Goal: Find specific page/section: Find specific page/section

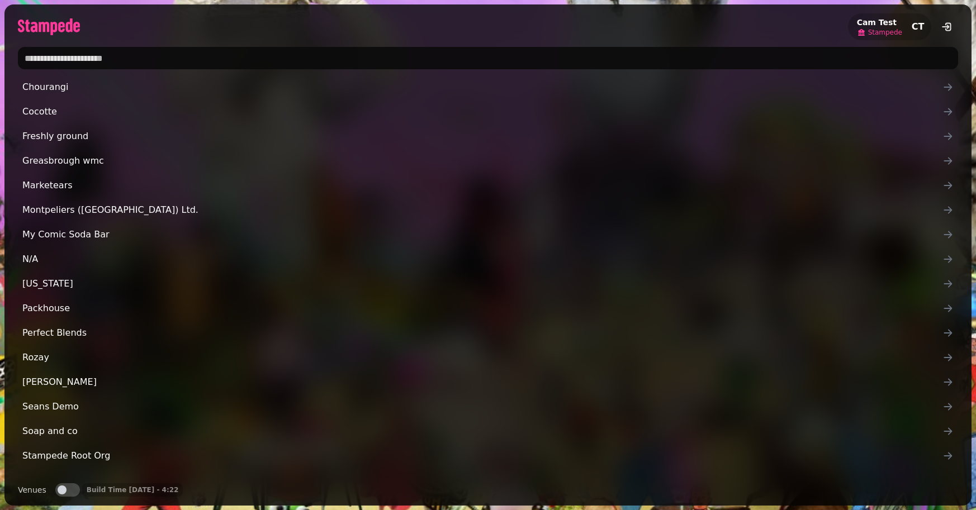
click at [879, 32] on span "Stampede" at bounding box center [885, 32] width 34 height 9
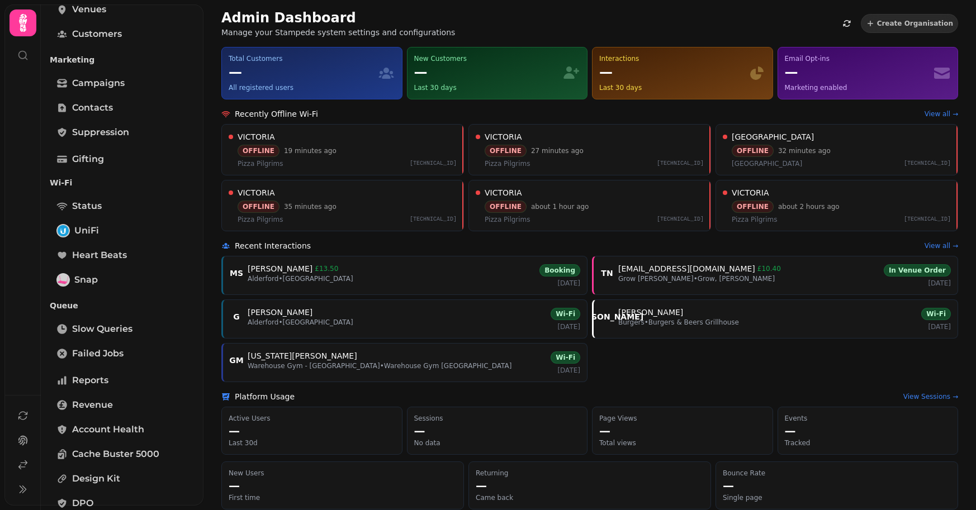
scroll to position [249, 0]
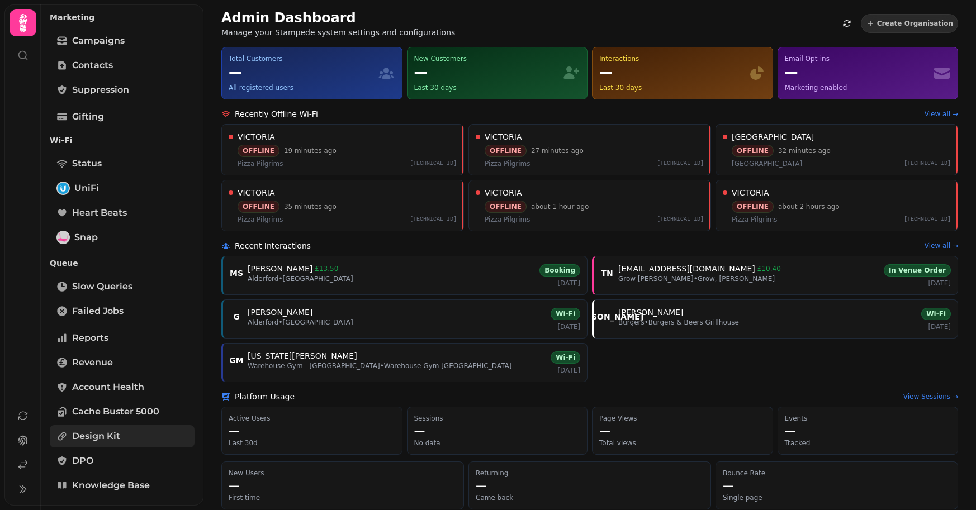
click at [106, 438] on span "Design Kit" at bounding box center [96, 436] width 48 height 13
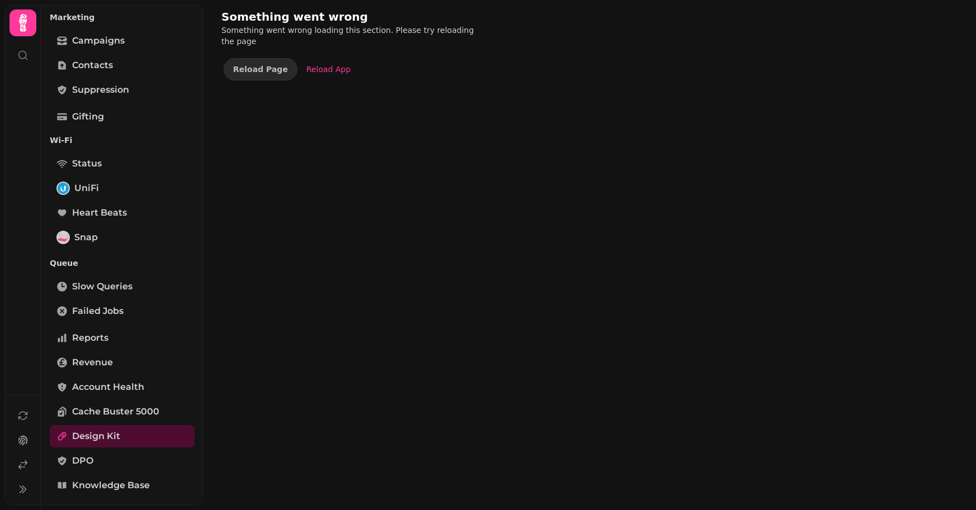
click at [342, 393] on div "Something went wrong Something went wrong loading this section. Please try relo…" at bounding box center [589, 255] width 773 height 510
